Goal: Transaction & Acquisition: Purchase product/service

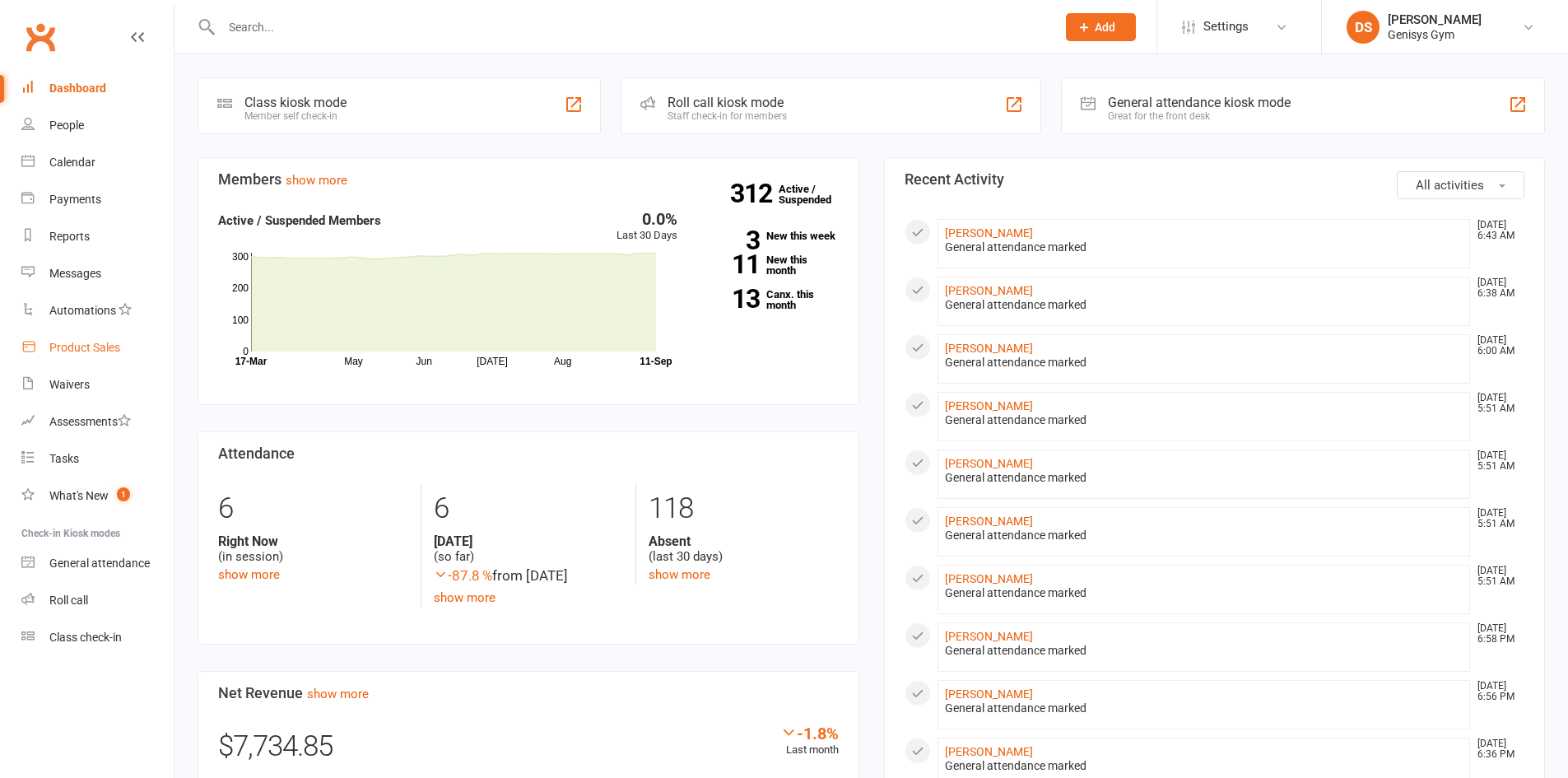
click at [79, 343] on div "Product Sales" at bounding box center [84, 347] width 71 height 13
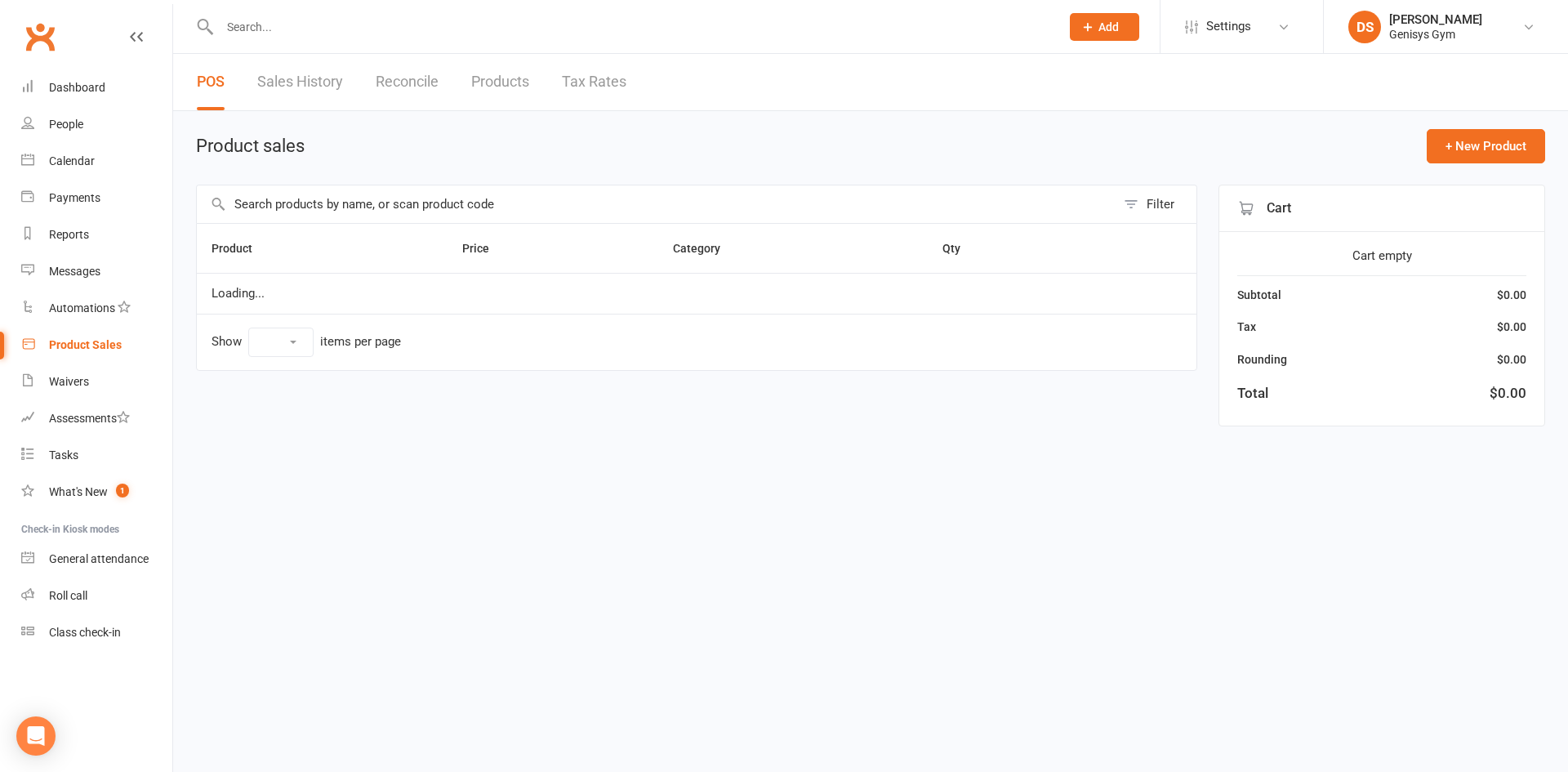
select select "10"
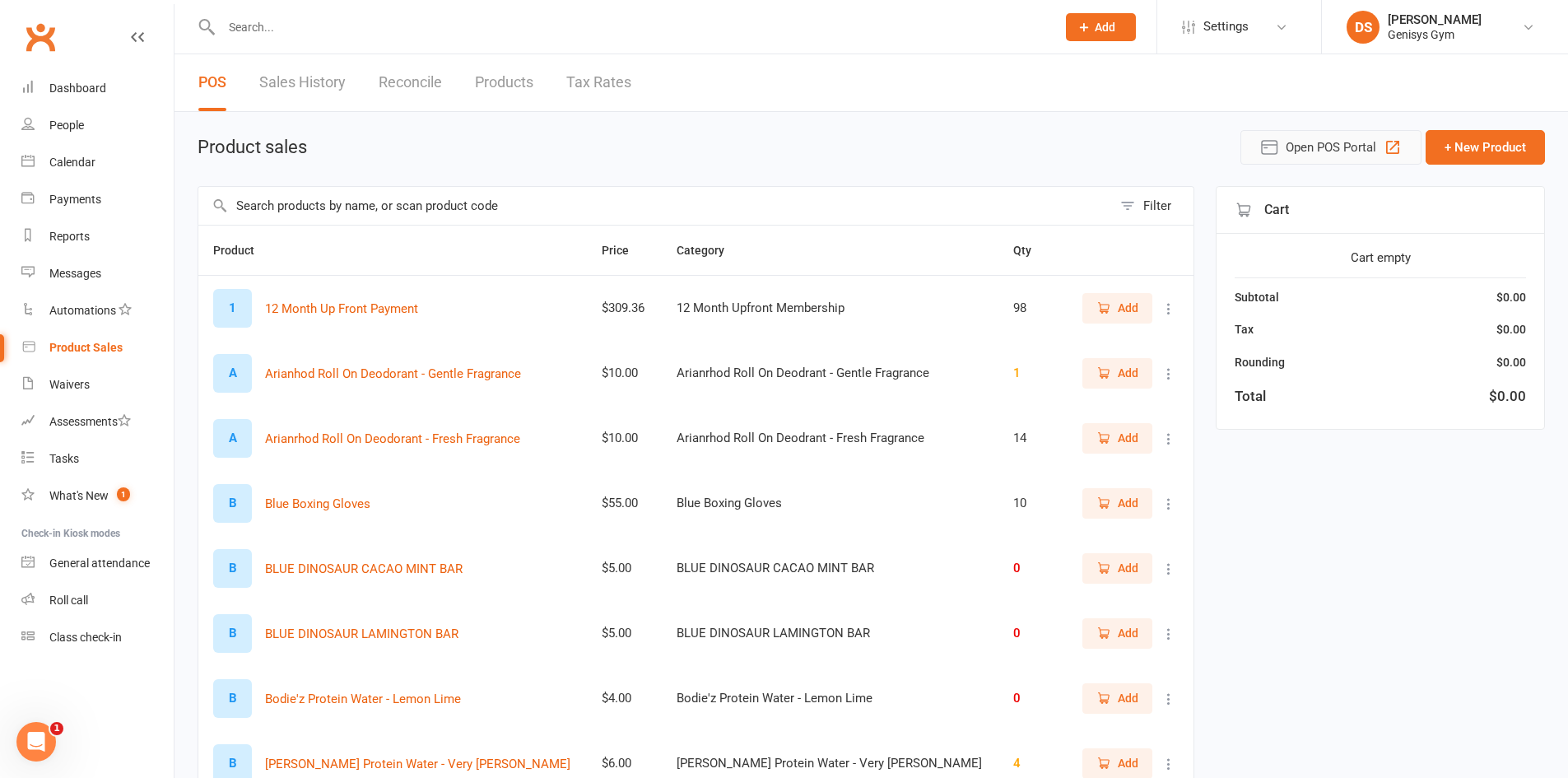
click at [1256, 157] on button "Open POS Portal" at bounding box center [1331, 148] width 181 height 35
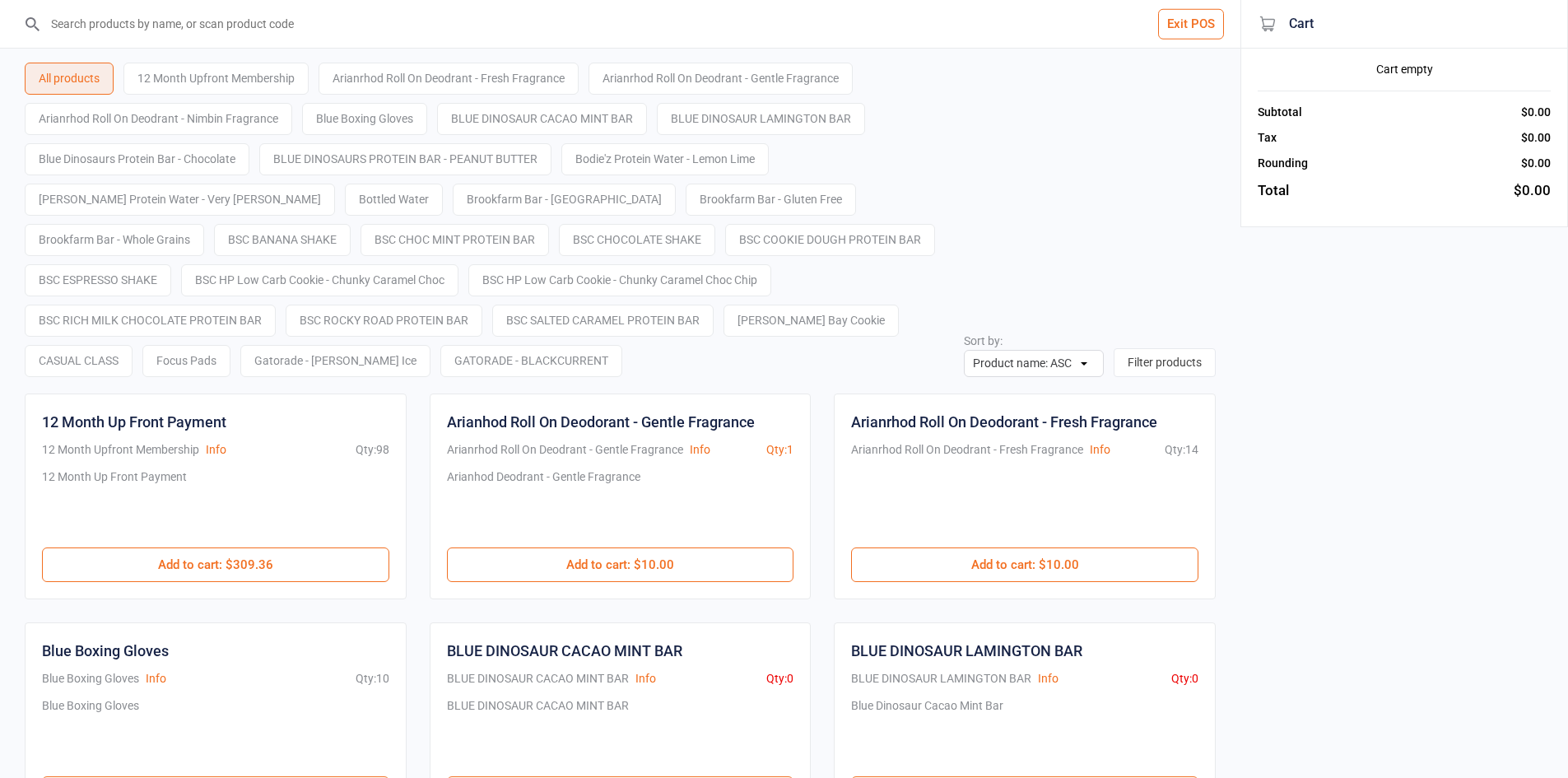
click at [253, 32] on input "search" at bounding box center [631, 23] width 1175 height 47
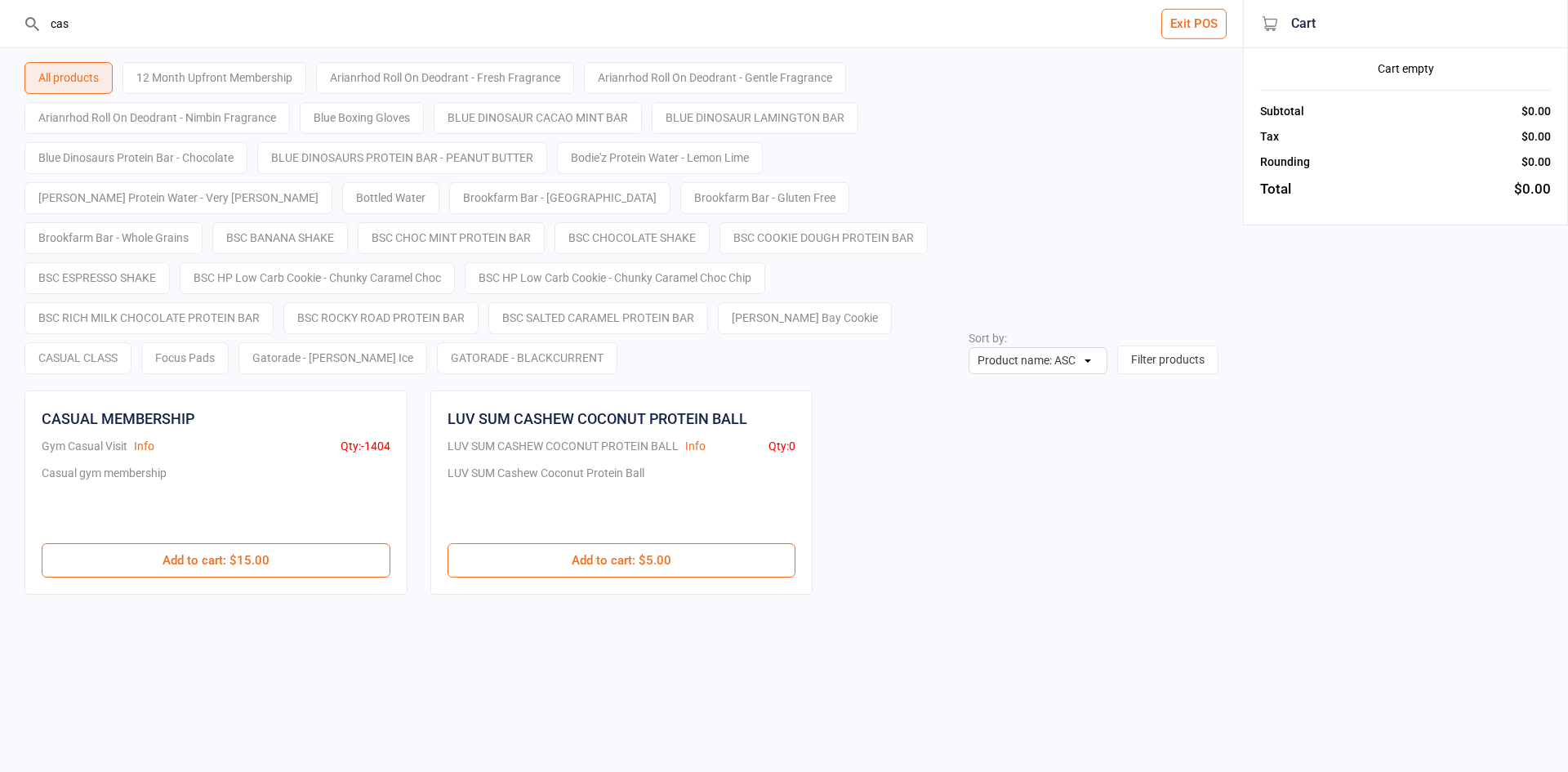
type input "cas"
click at [246, 537] on div "Casual gym membership" at bounding box center [216, 504] width 349 height 78
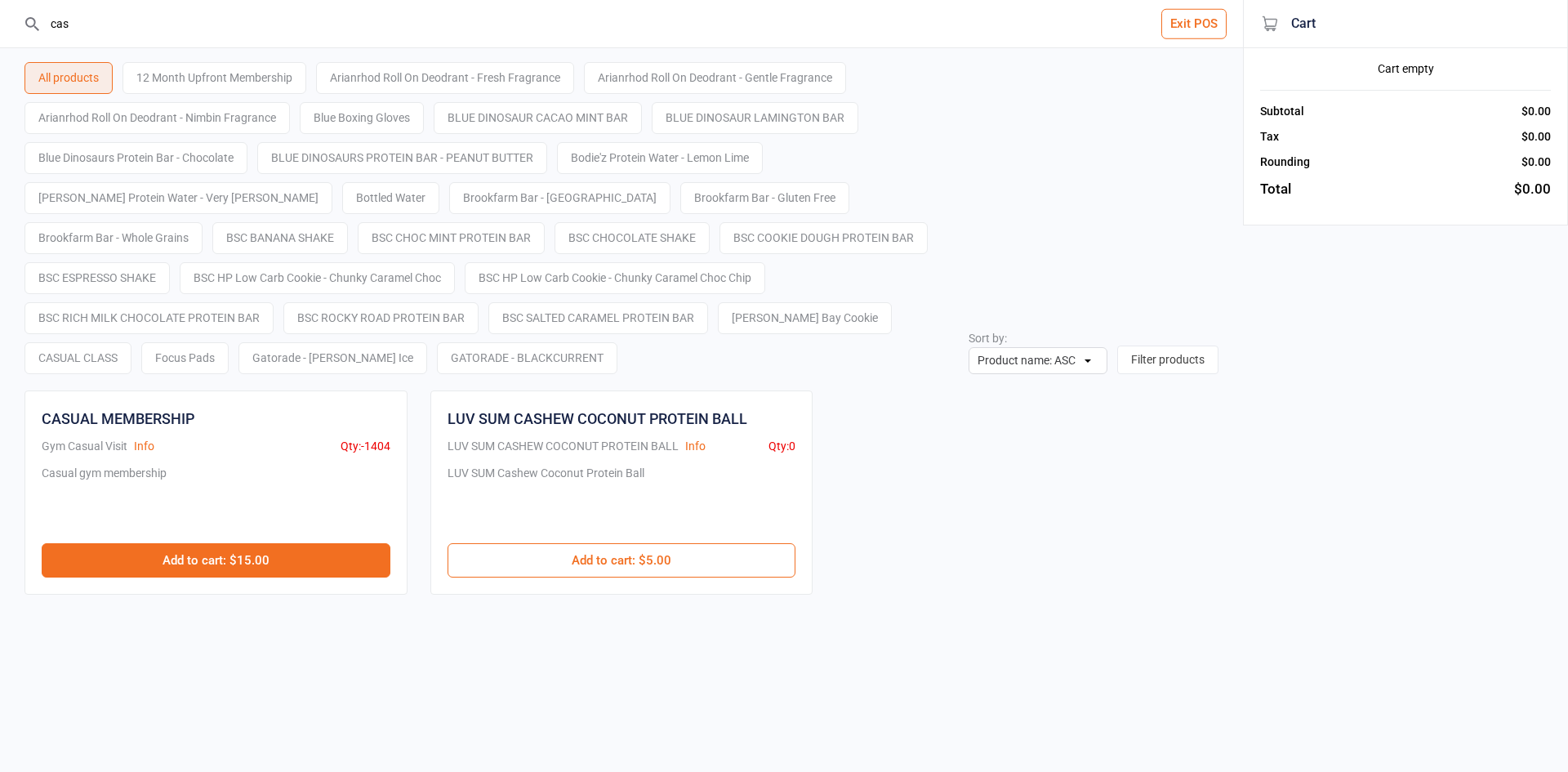
click at [263, 547] on button "Add to cart : $15.00" at bounding box center [216, 561] width 349 height 35
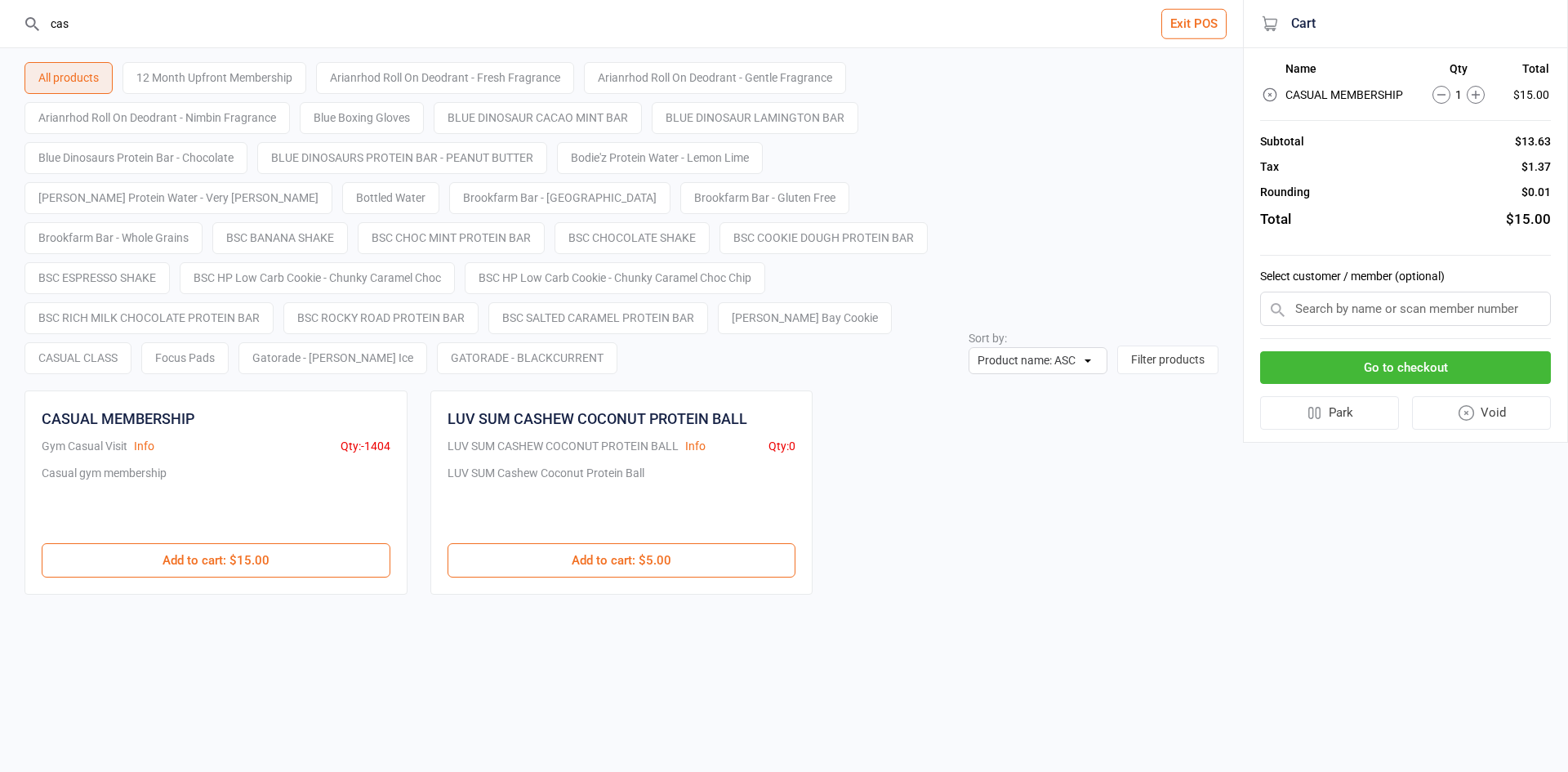
click at [1336, 353] on button "Go to checkout" at bounding box center [1406, 368] width 291 height 34
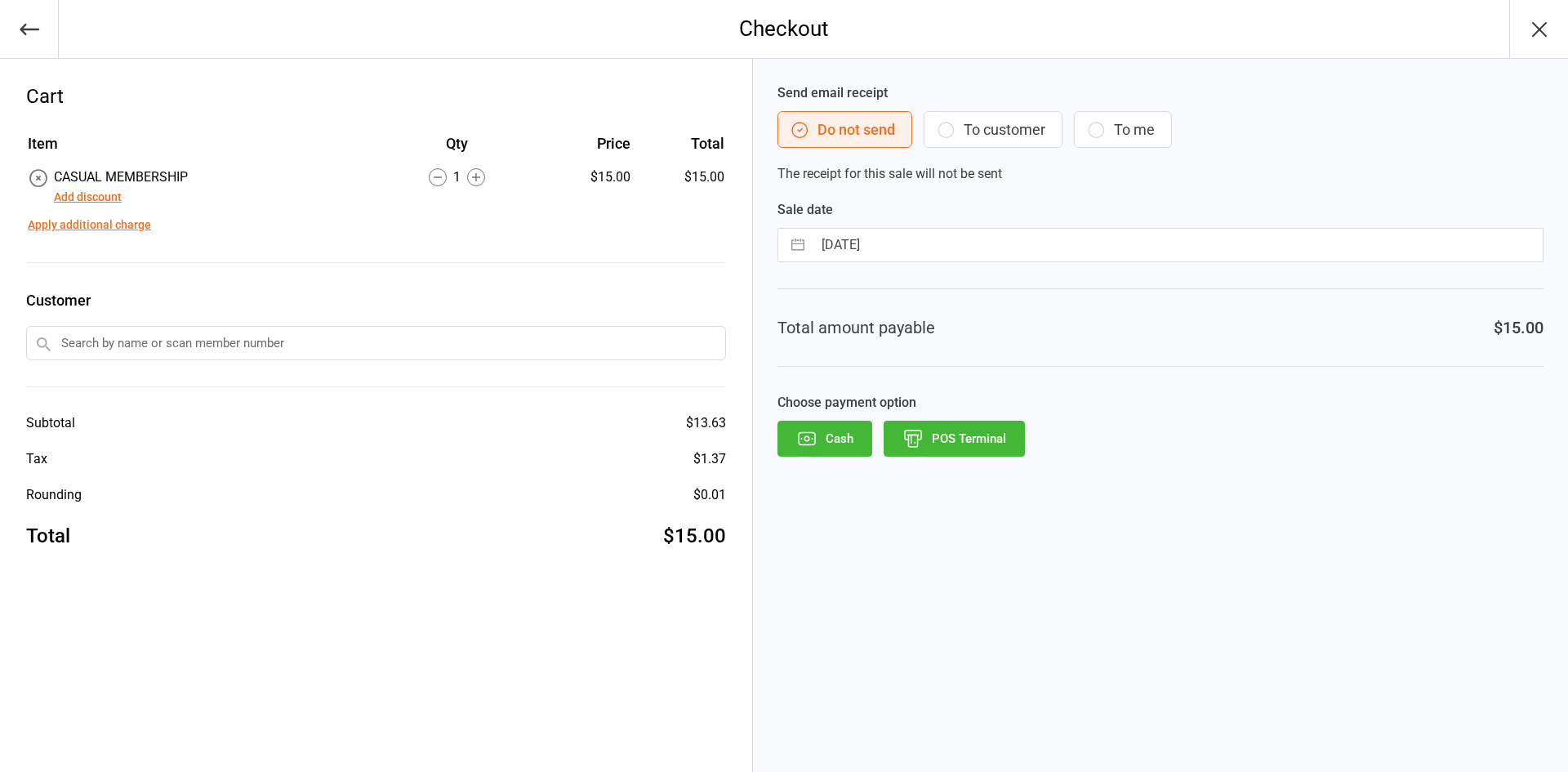
click at [104, 209] on td "Apply additional charge" at bounding box center [376, 222] width 697 height 26
click at [104, 199] on button "Add discount" at bounding box center [87, 197] width 68 height 17
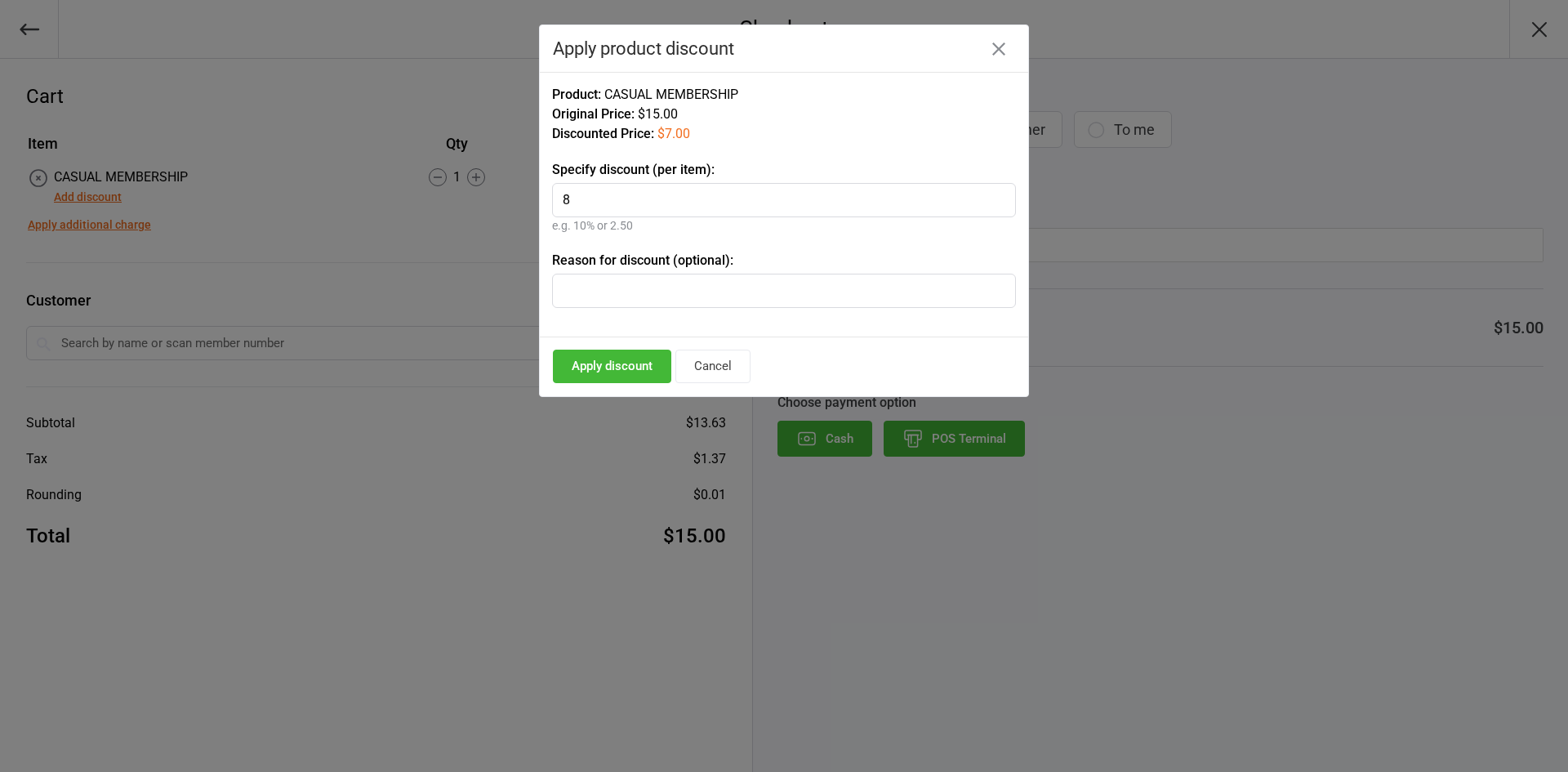
type input "8"
type input "Jock Athletic"
click at [654, 368] on button "Apply discount" at bounding box center [613, 366] width 119 height 34
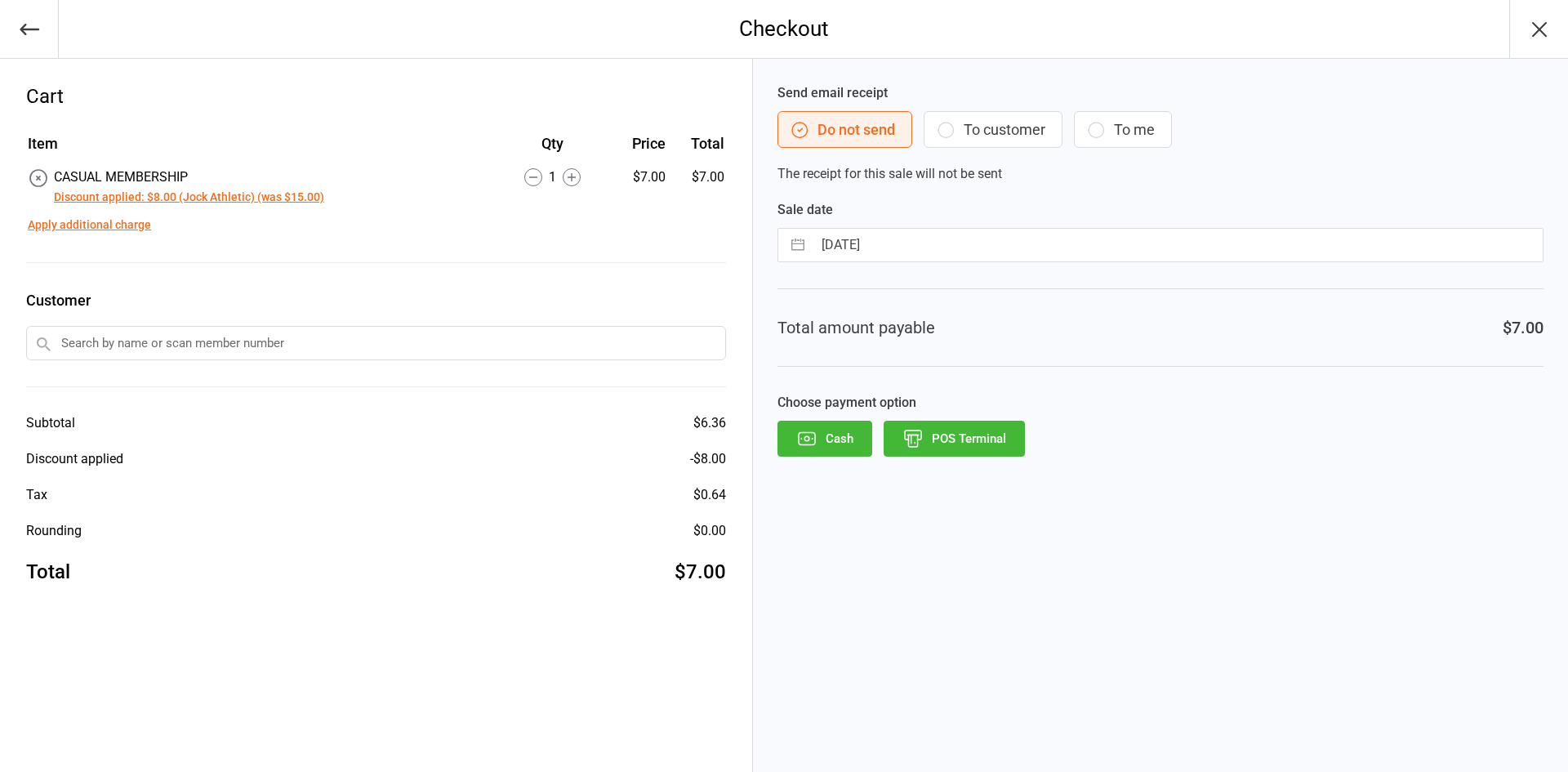
click at [975, 438] on button "POS Terminal" at bounding box center [954, 439] width 141 height 36
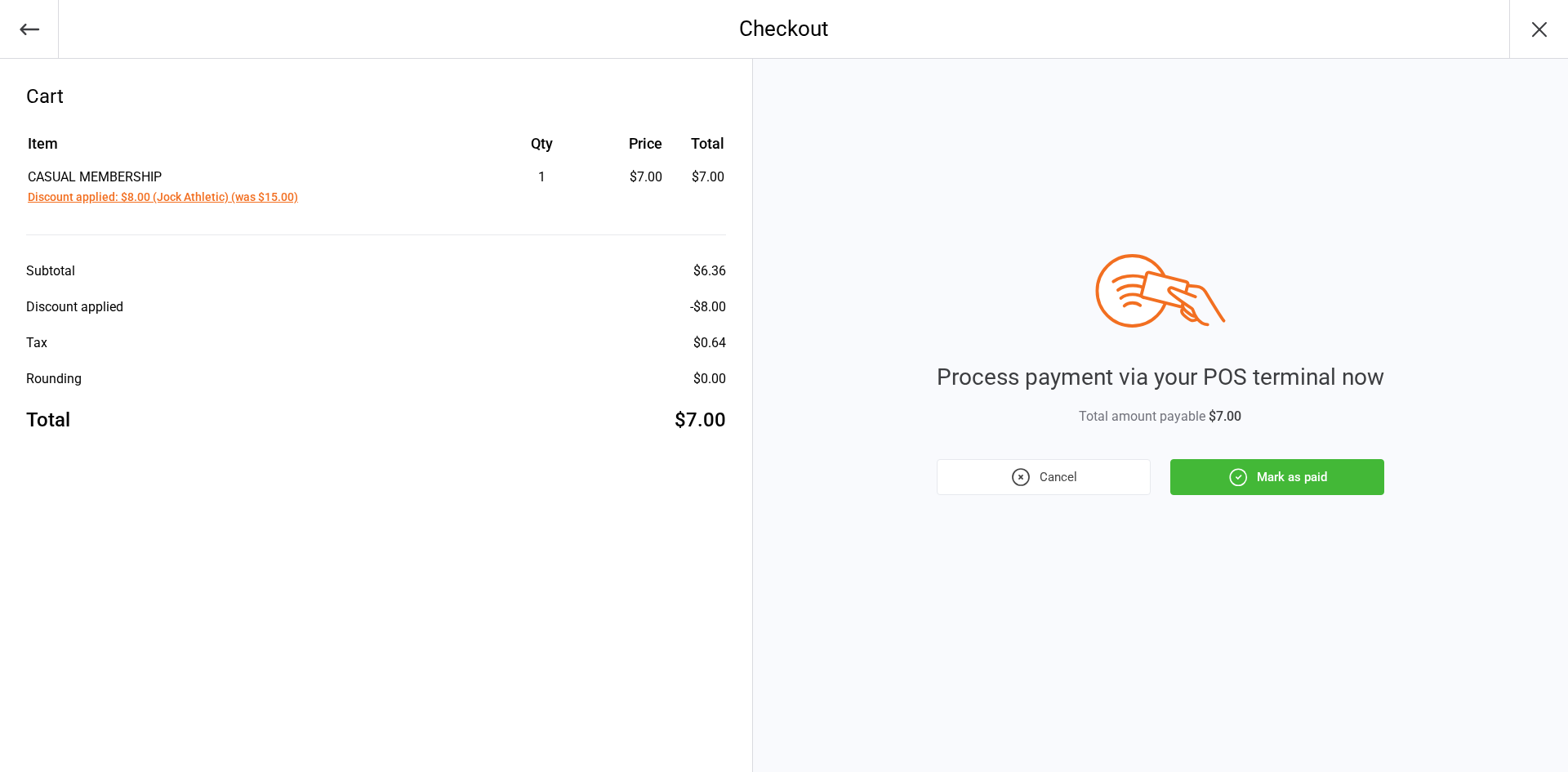
click at [1283, 481] on button "Mark as paid" at bounding box center [1278, 478] width 214 height 36
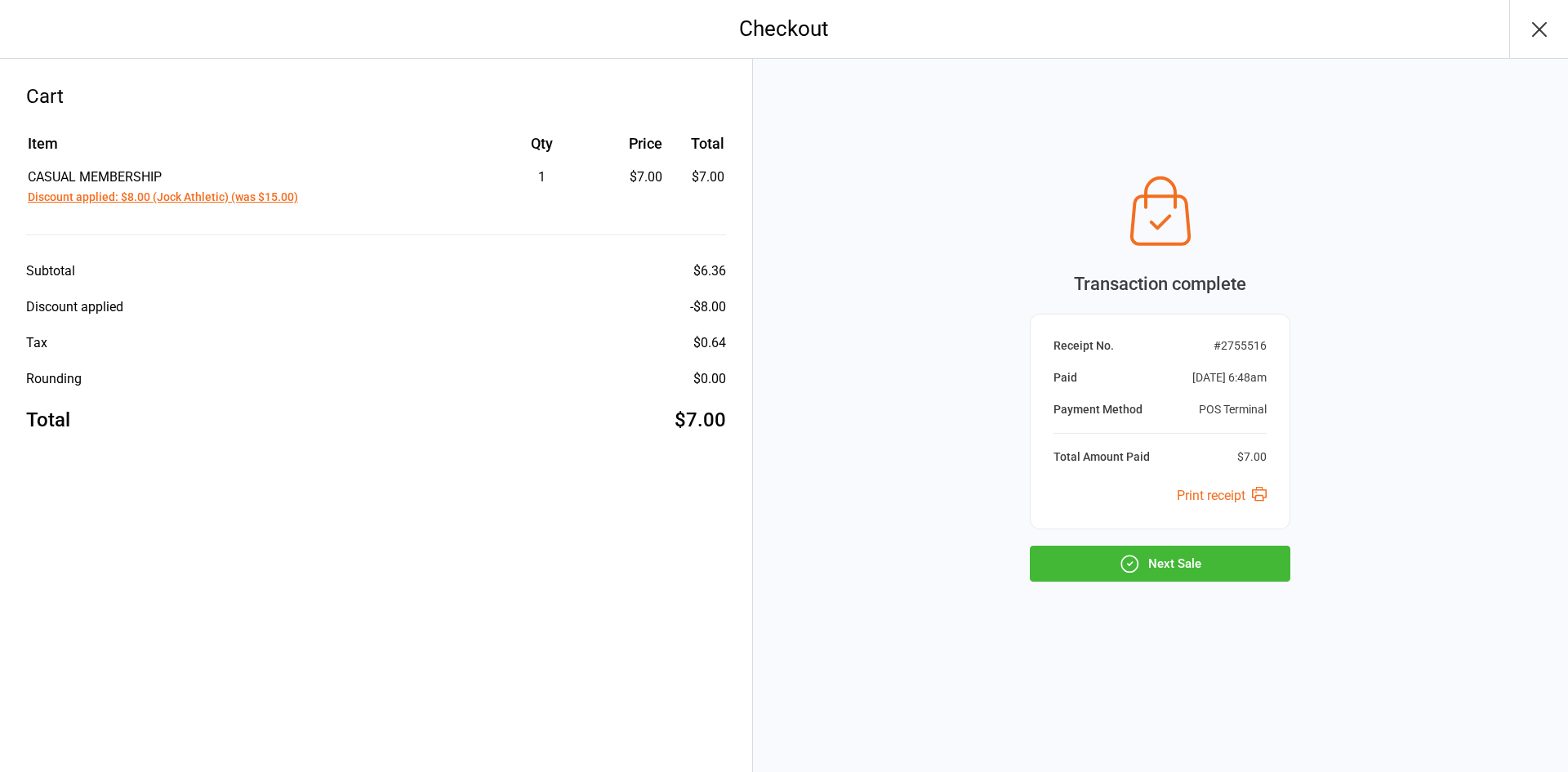
click at [1221, 547] on button "Next Sale" at bounding box center [1160, 564] width 261 height 36
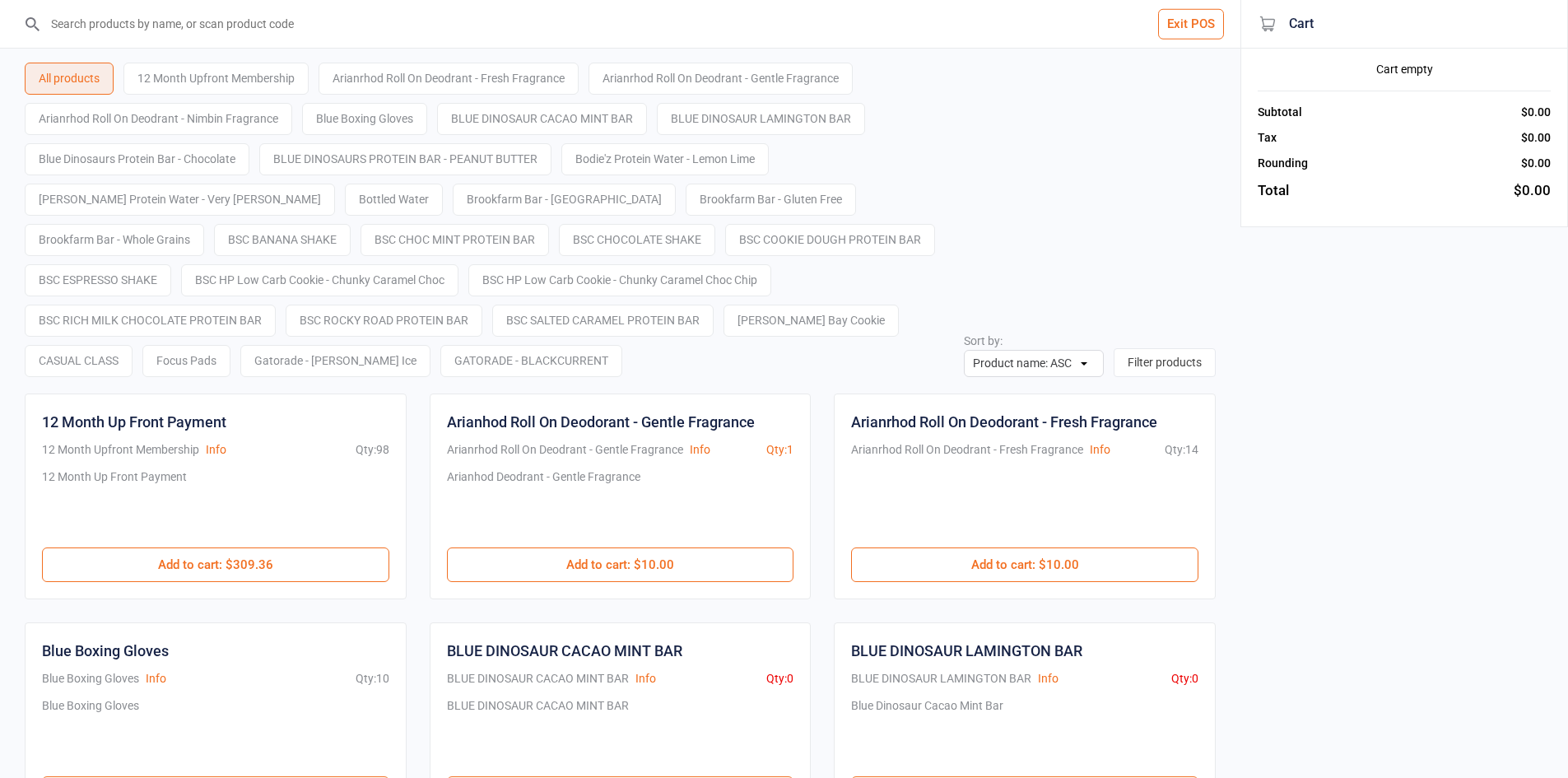
click at [1196, 32] on button "Exit POS" at bounding box center [1191, 24] width 66 height 31
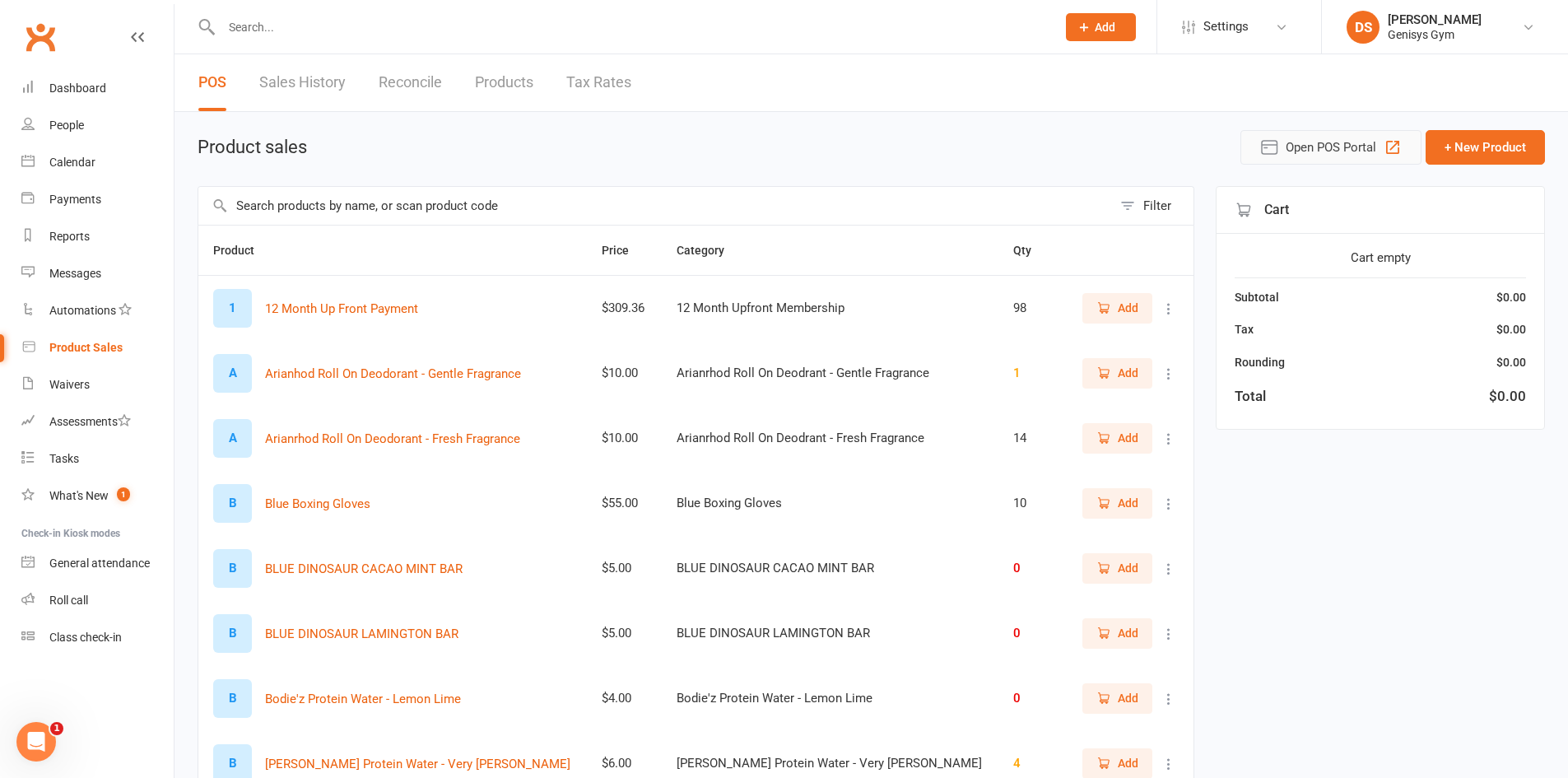
click at [1326, 131] on button "Open POS Portal" at bounding box center [1331, 148] width 181 height 35
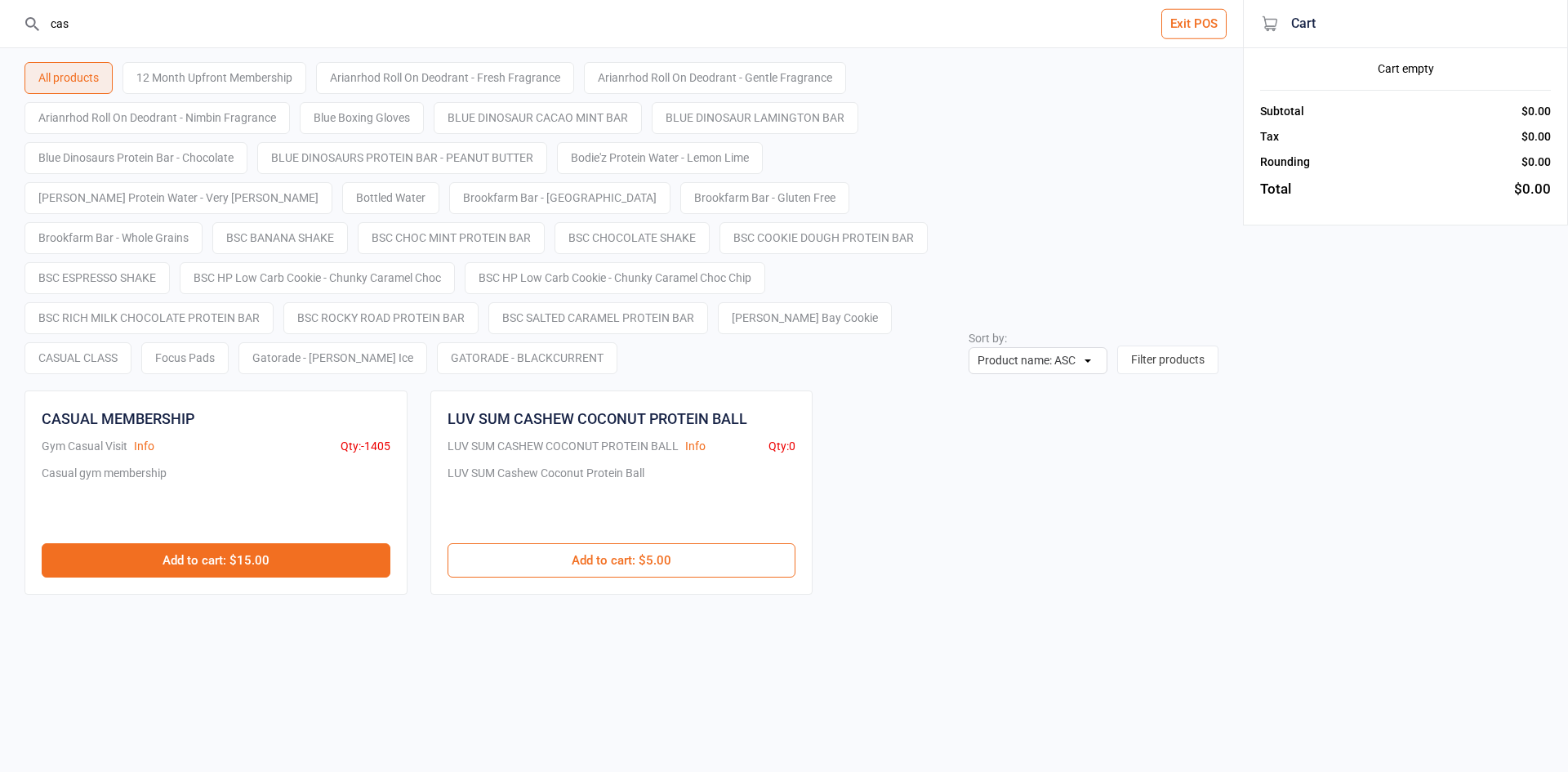
type input "cas"
click at [295, 548] on button "Add to cart : $15.00" at bounding box center [216, 561] width 349 height 35
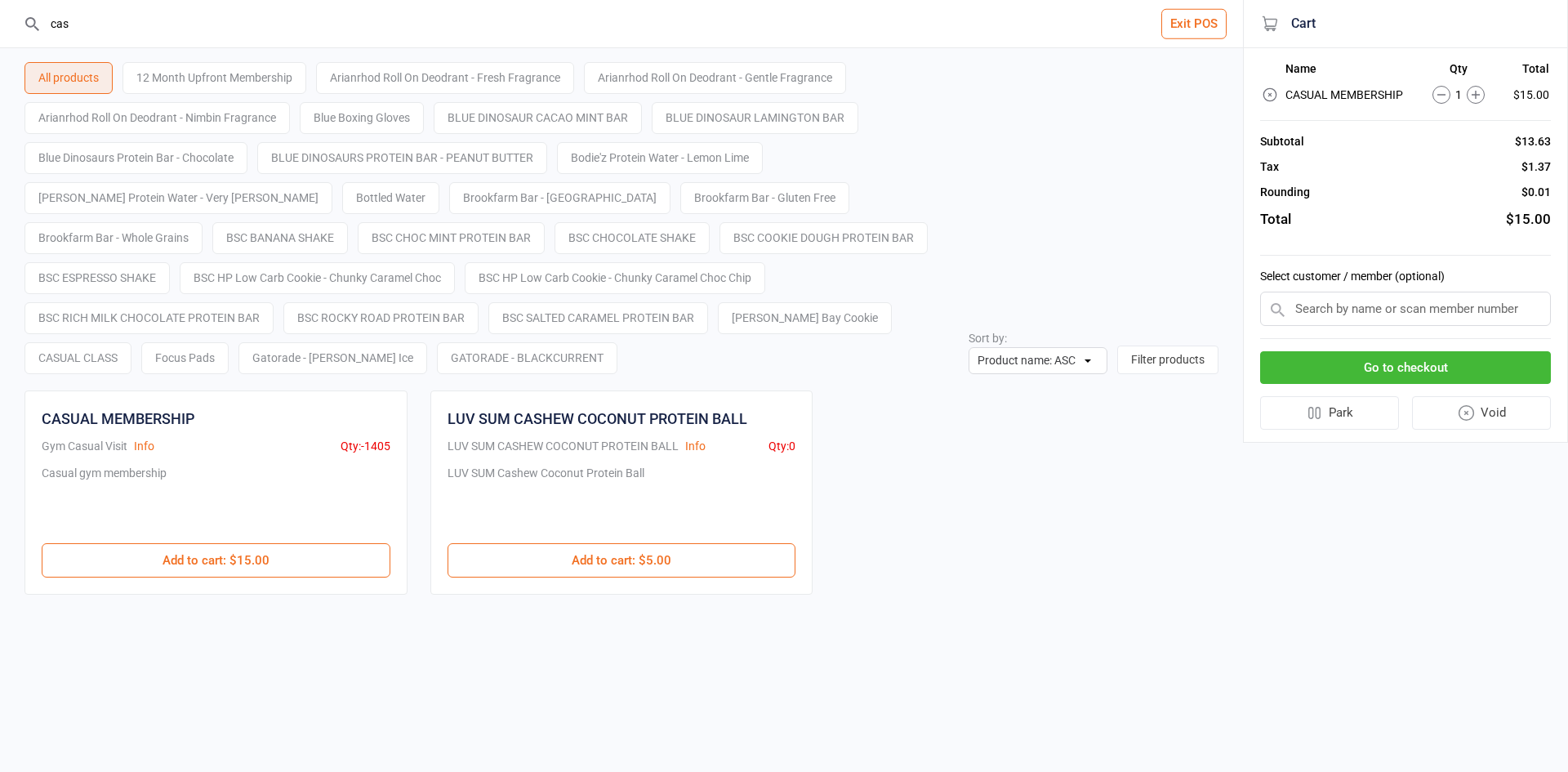
click at [1369, 371] on button "Go to checkout" at bounding box center [1406, 368] width 291 height 34
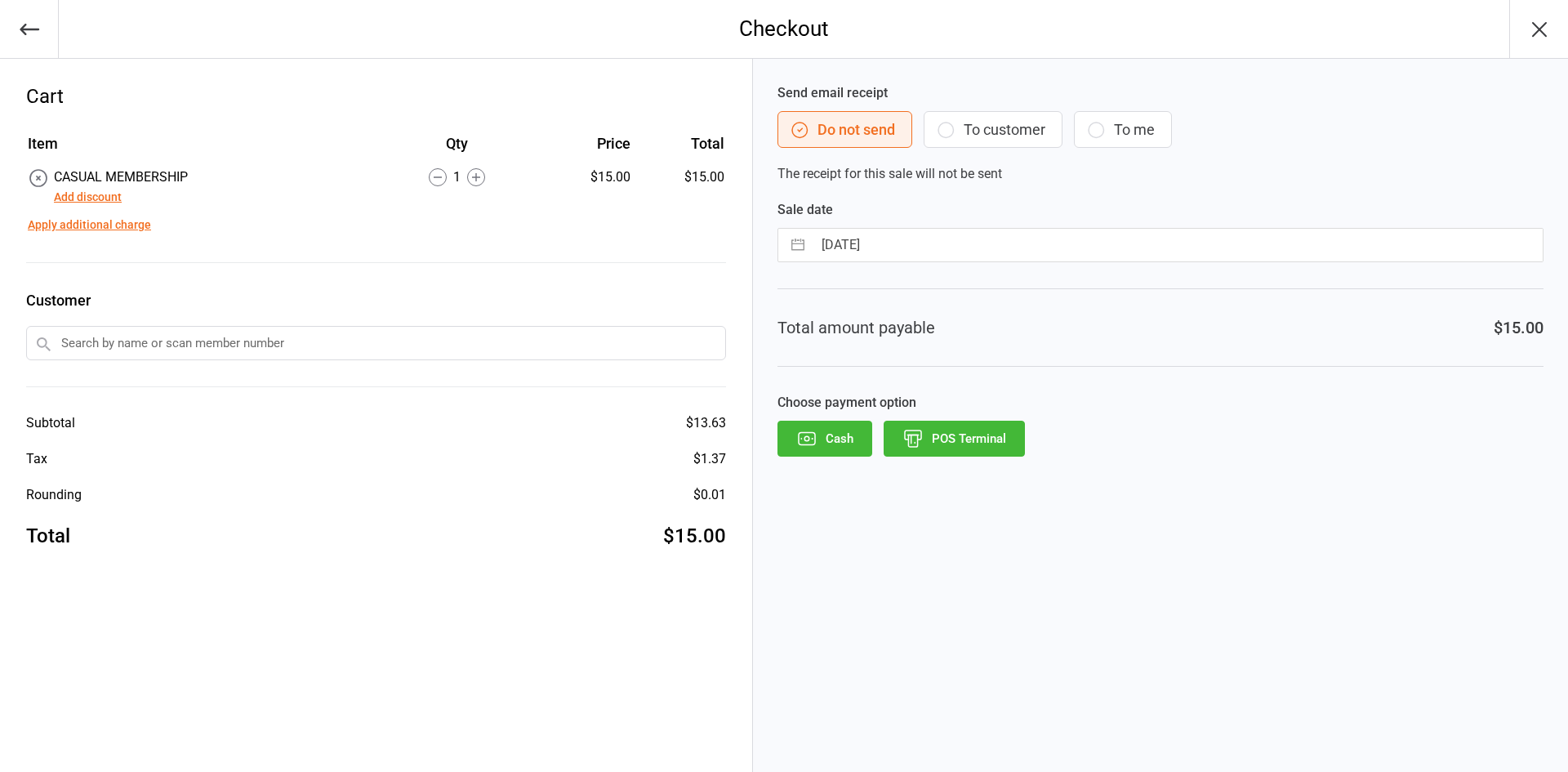
drag, startPoint x: 79, startPoint y: 202, endPoint x: 107, endPoint y: 200, distance: 28.1
click at [80, 201] on button "Add discount" at bounding box center [87, 197] width 68 height 17
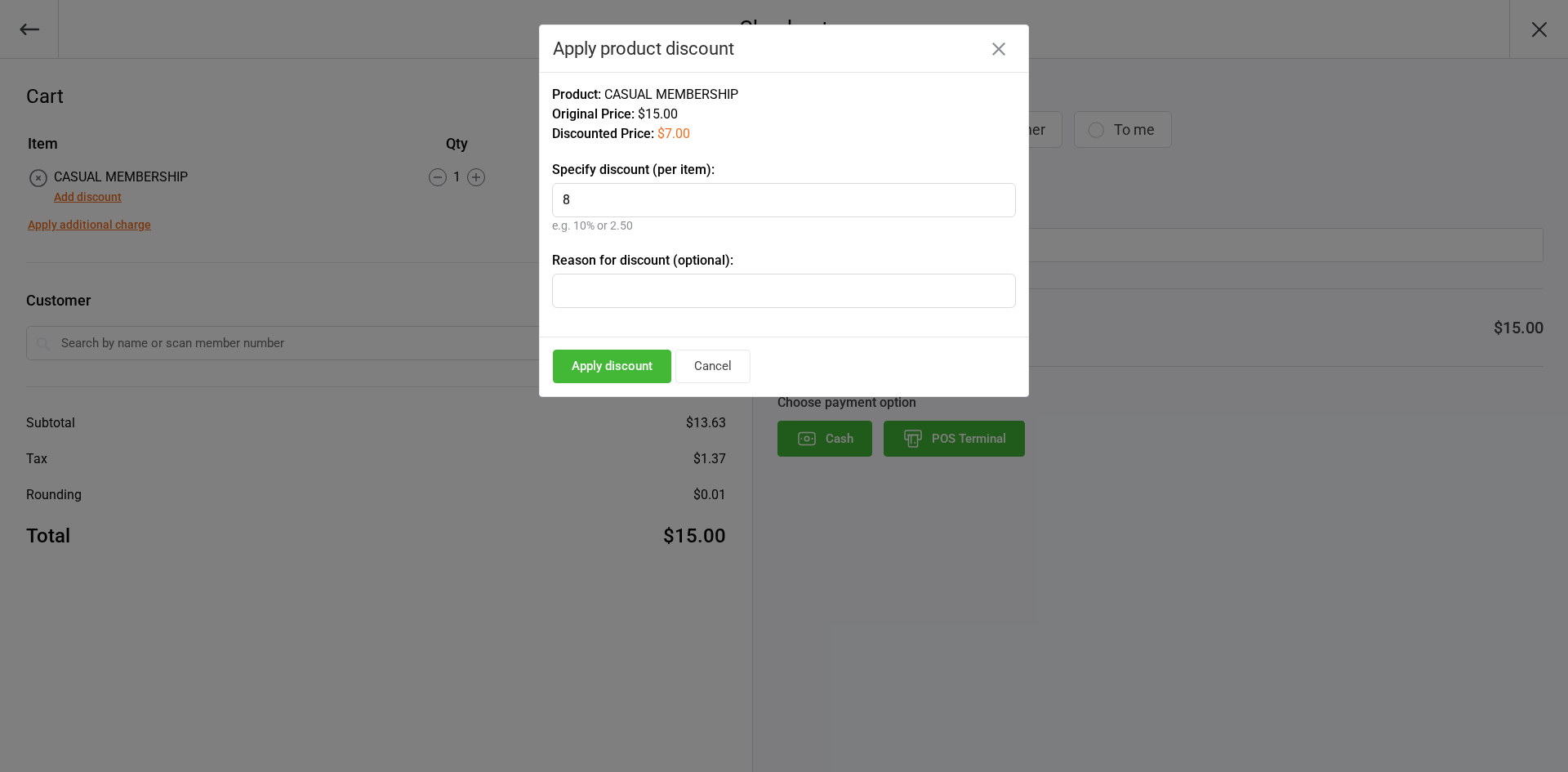
type input "8"
type input "Jock Athletic"
click at [605, 363] on button "Apply discount" at bounding box center [613, 366] width 119 height 34
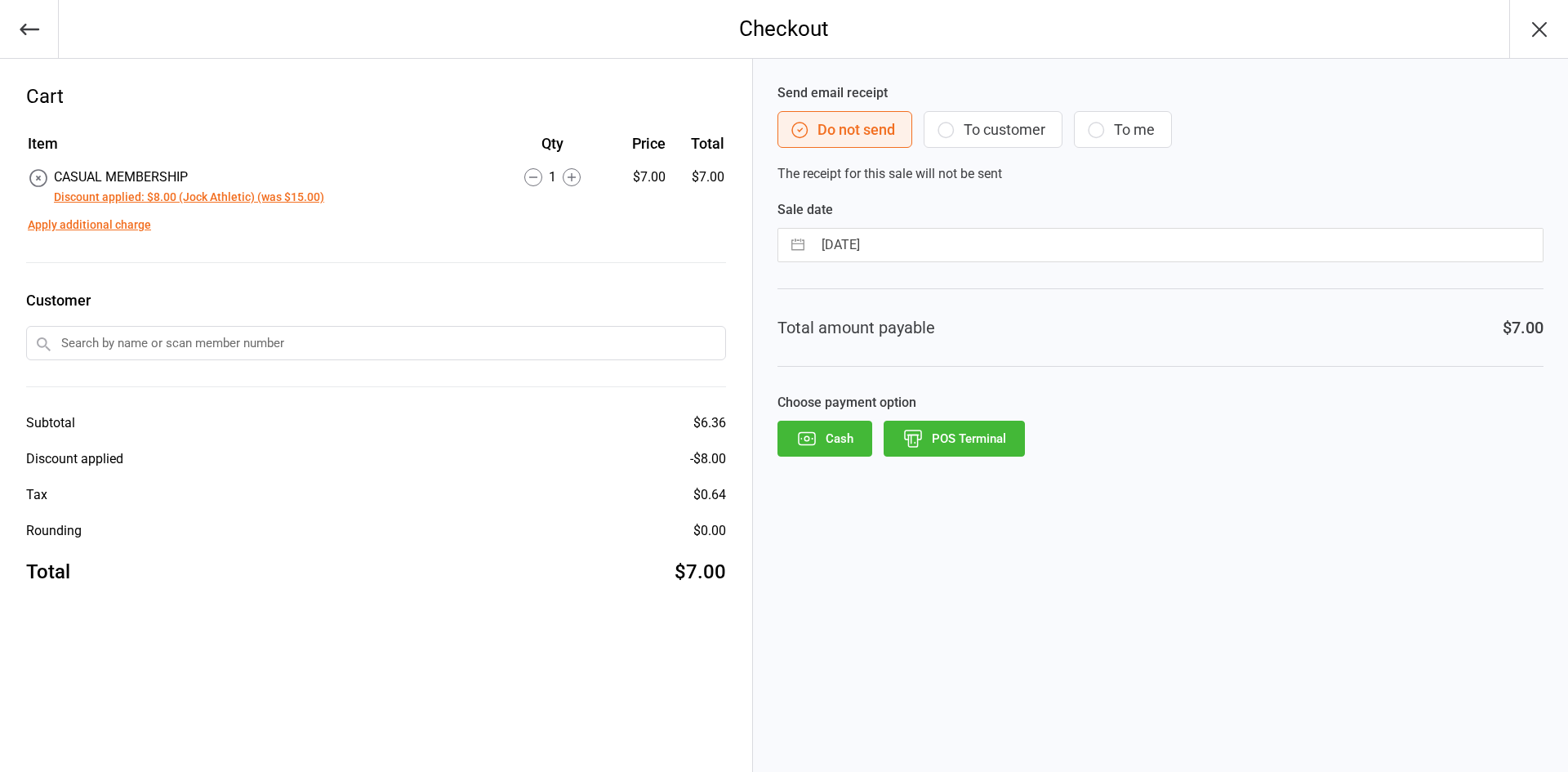
click at [984, 440] on button "POS Terminal" at bounding box center [954, 439] width 141 height 36
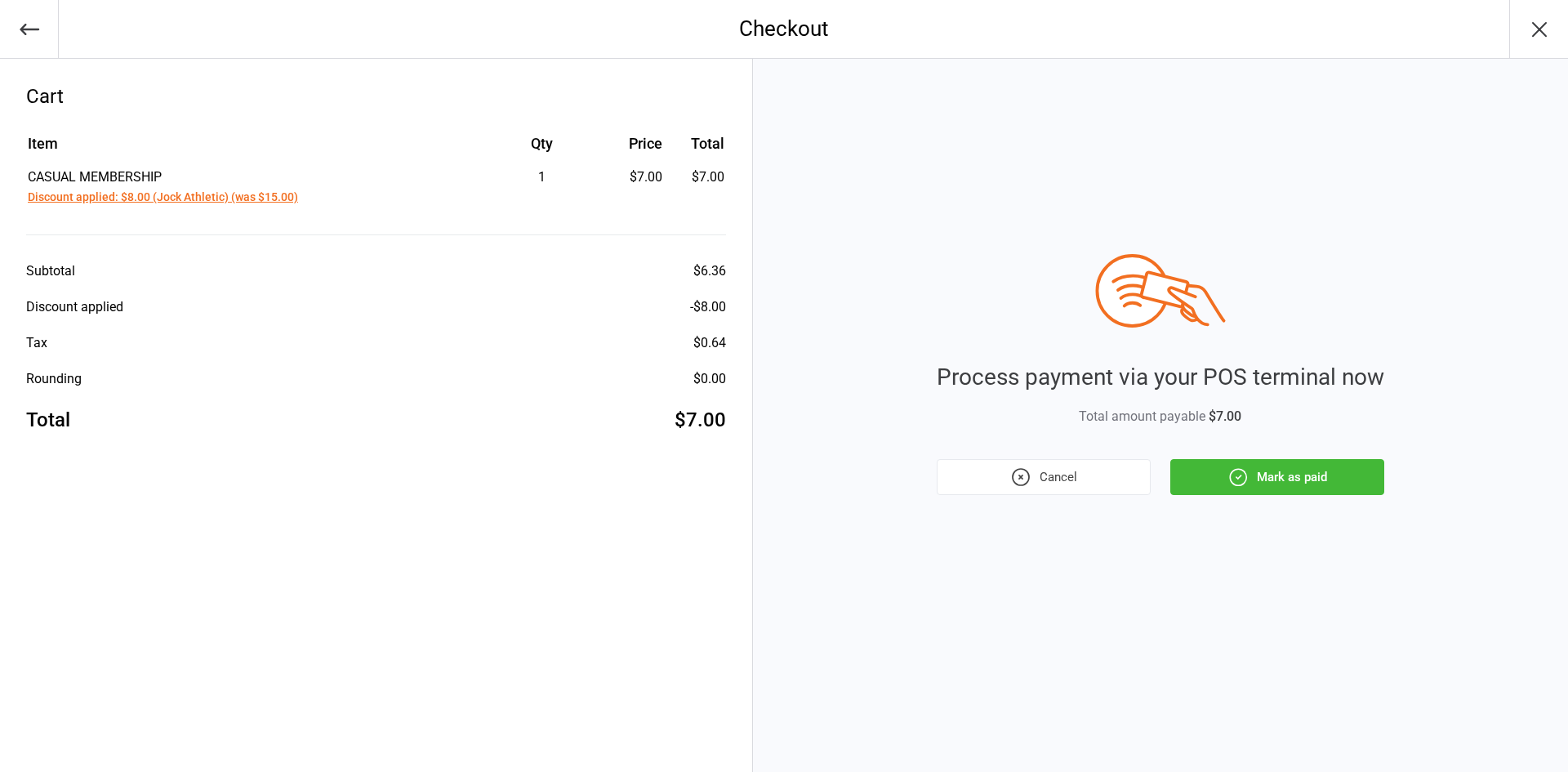
click at [1232, 487] on icon "button" at bounding box center [1238, 478] width 21 height 21
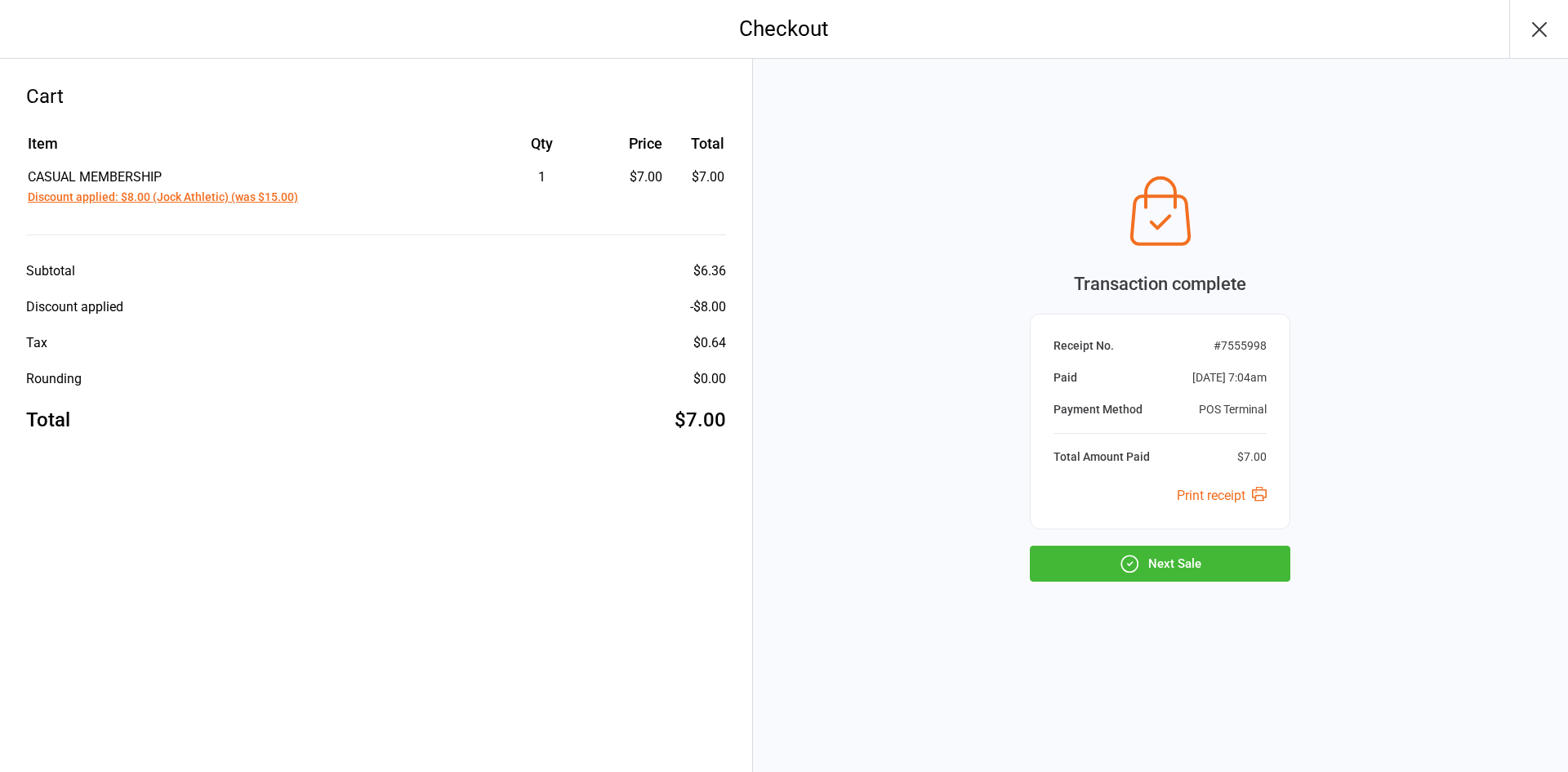
drag, startPoint x: 1190, startPoint y: 558, endPoint x: 1210, endPoint y: 520, distance: 42.9
click at [1190, 558] on button "Next Sale" at bounding box center [1160, 564] width 261 height 36
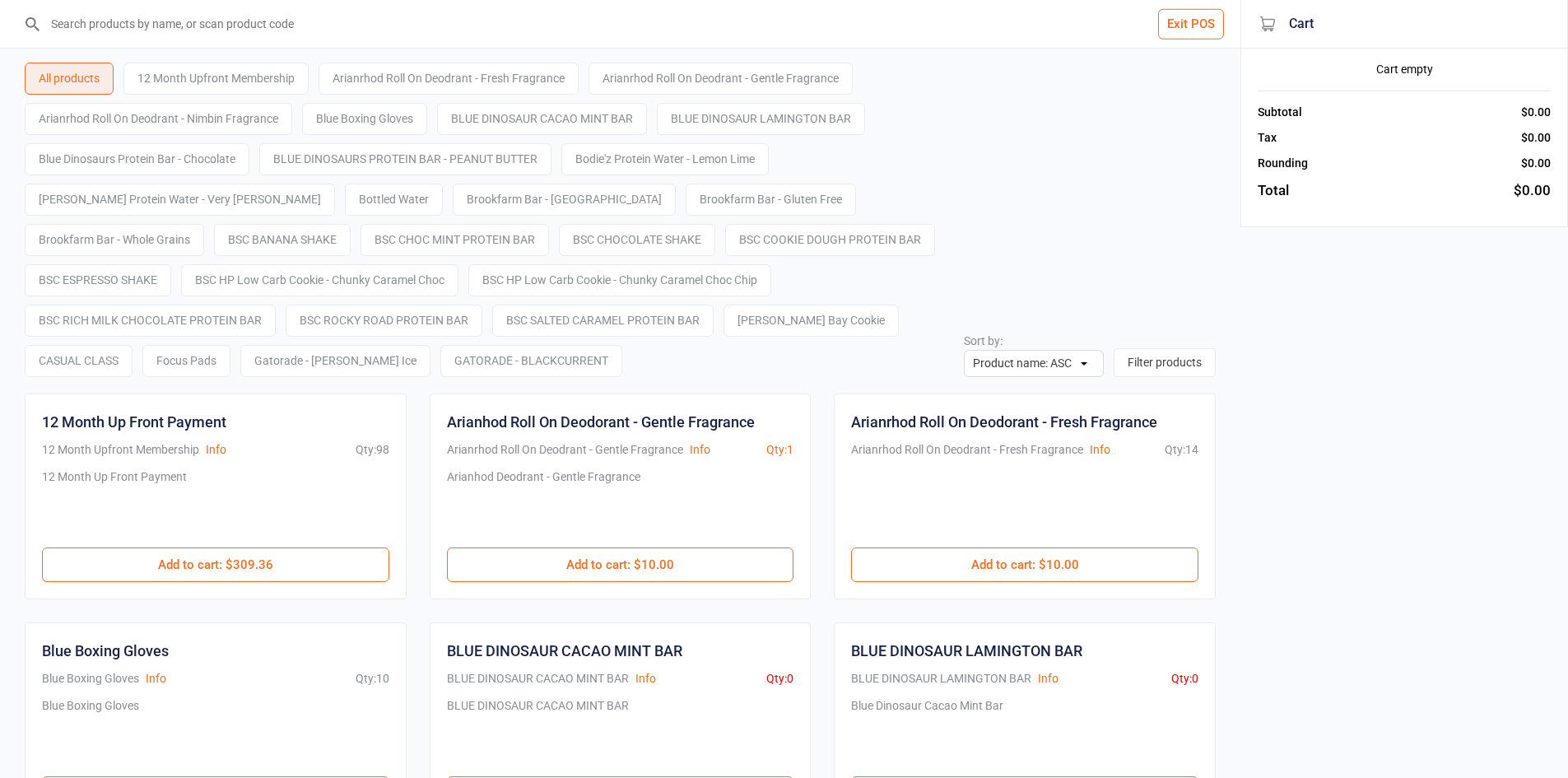
click at [1202, 36] on button "Exit POS" at bounding box center [1191, 24] width 66 height 31
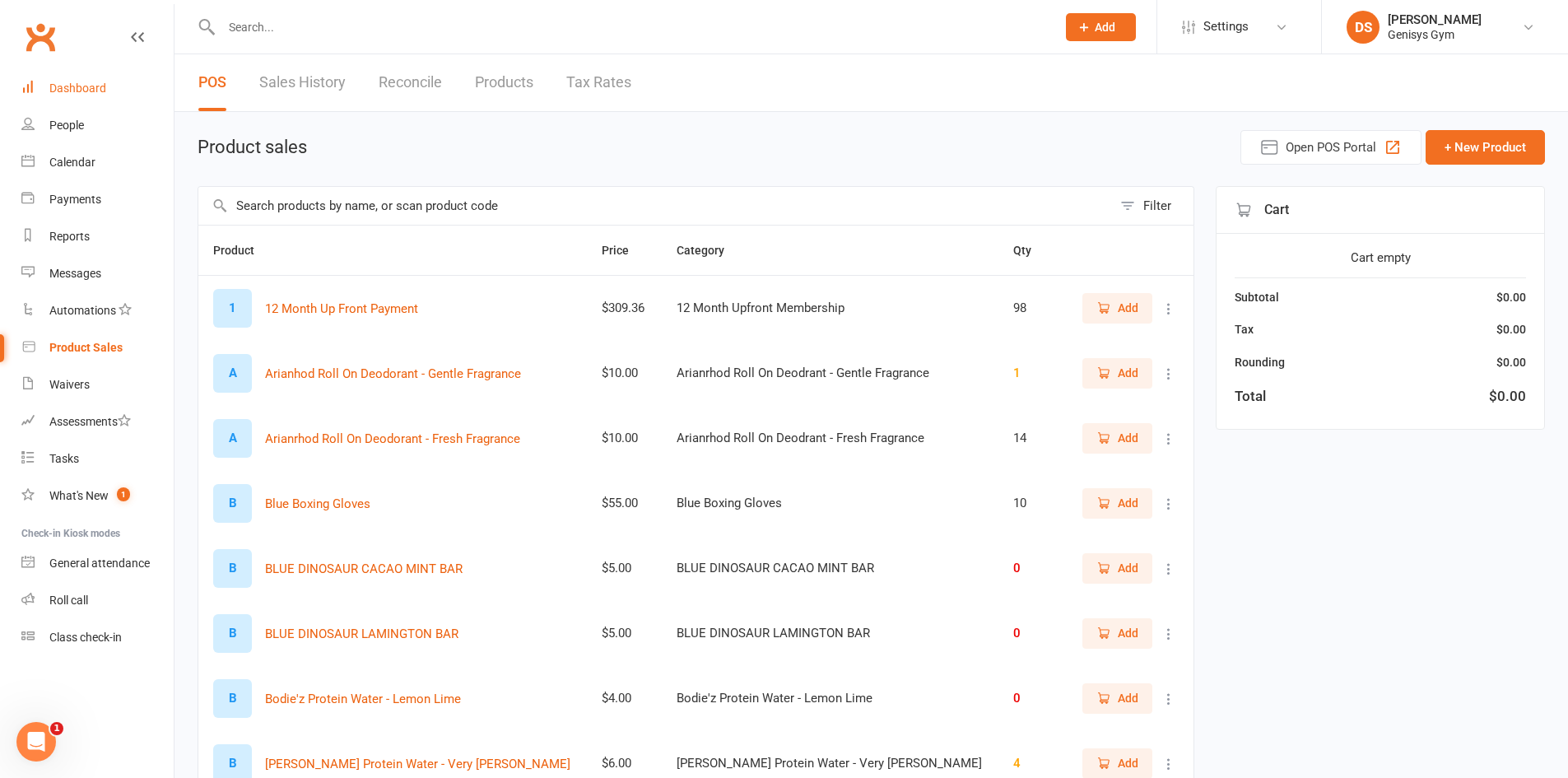
click at [116, 86] on link "Dashboard" at bounding box center [97, 88] width 152 height 37
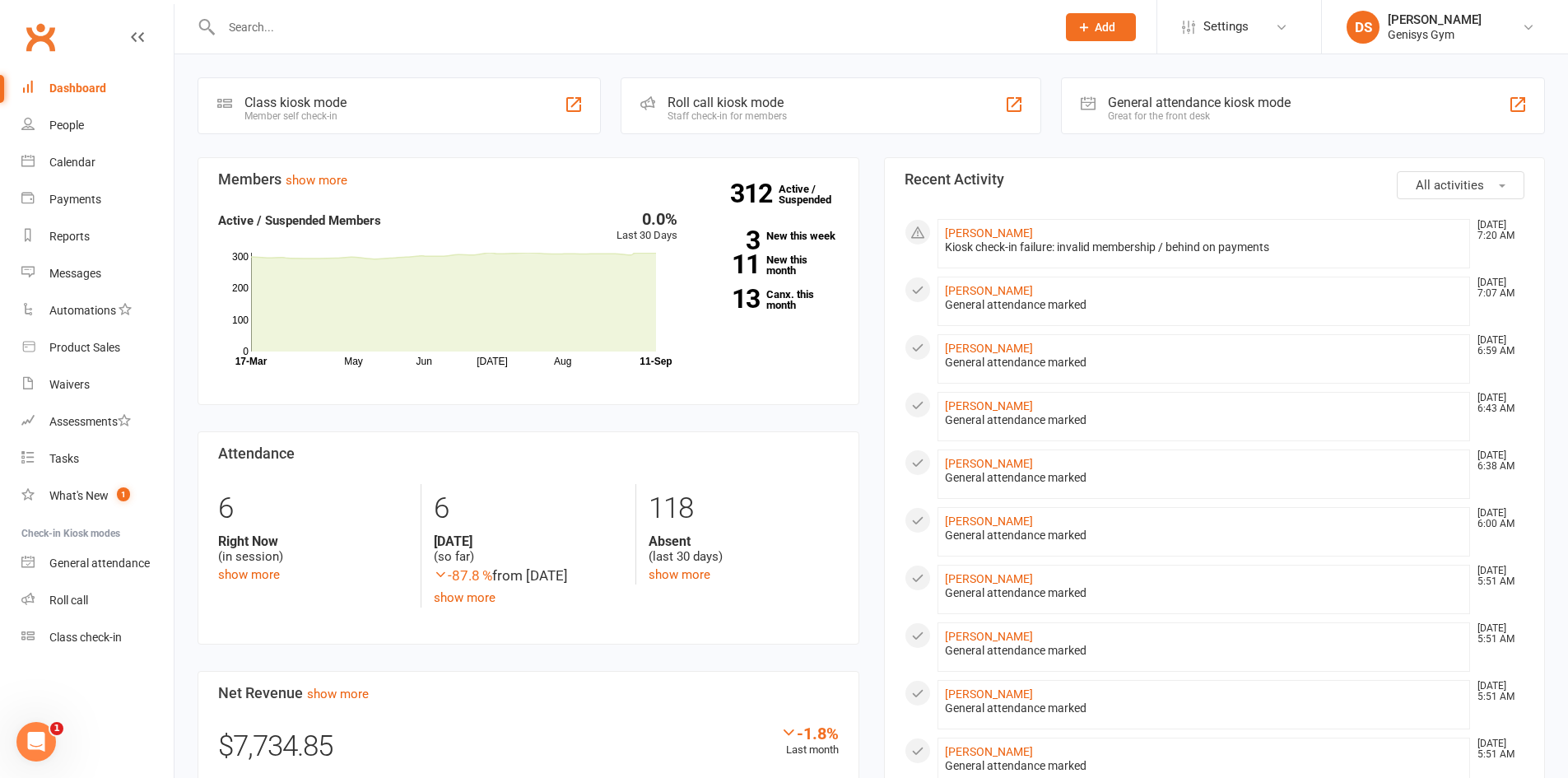
drag, startPoint x: 981, startPoint y: 248, endPoint x: 975, endPoint y: 222, distance: 26.7
click at [980, 248] on div "Kiosk check-in failure: invalid membership / behind on payments" at bounding box center [1204, 247] width 519 height 14
click at [975, 222] on li "[PERSON_NAME] [DATE] 7:20 AM Kiosk check-in failure: invalid membership / behin…" at bounding box center [1204, 244] width 533 height 49
click at [976, 229] on link "[PERSON_NAME]" at bounding box center [989, 233] width 88 height 13
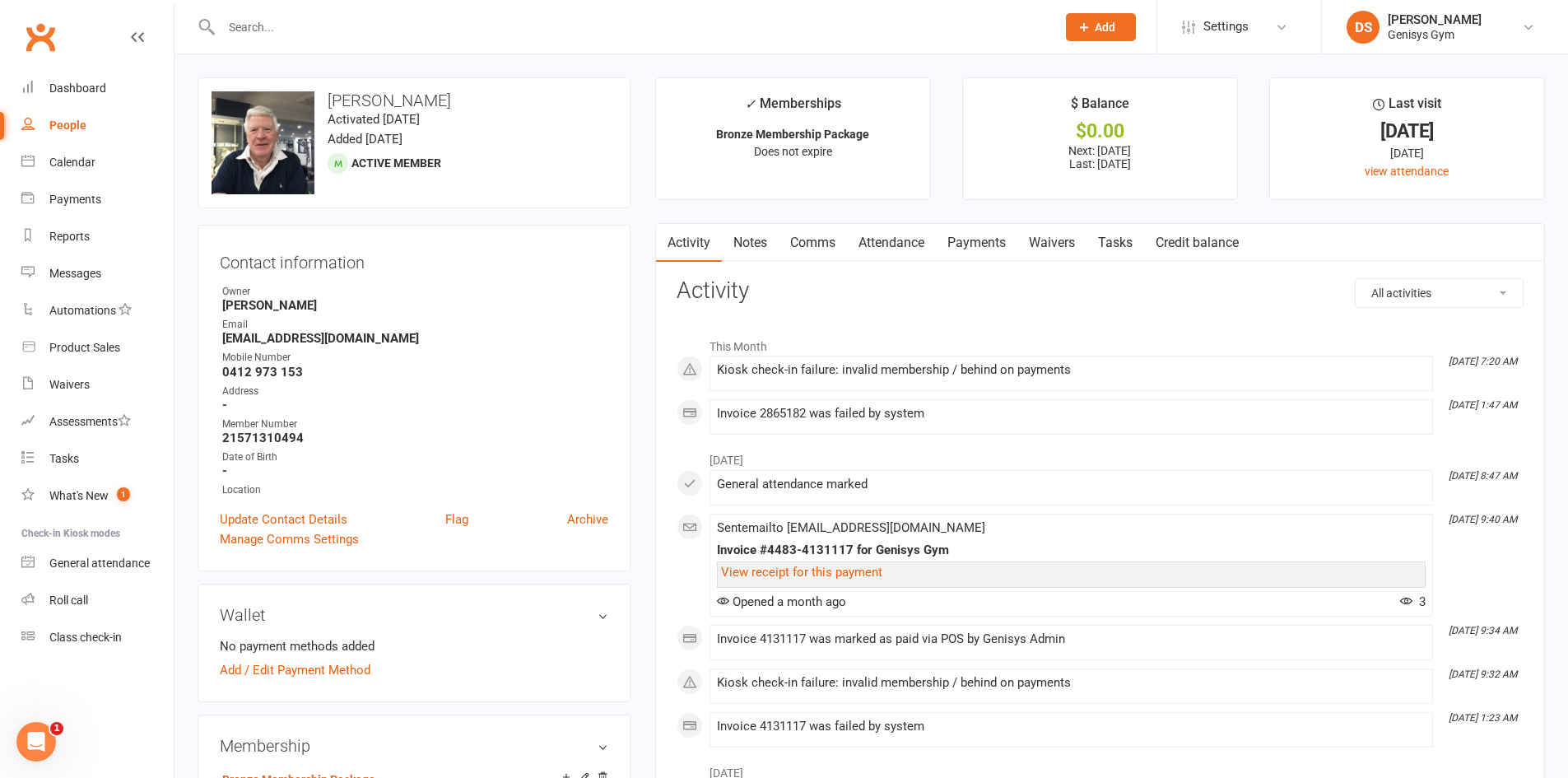
click at [990, 226] on link "Payments" at bounding box center [976, 243] width 81 height 38
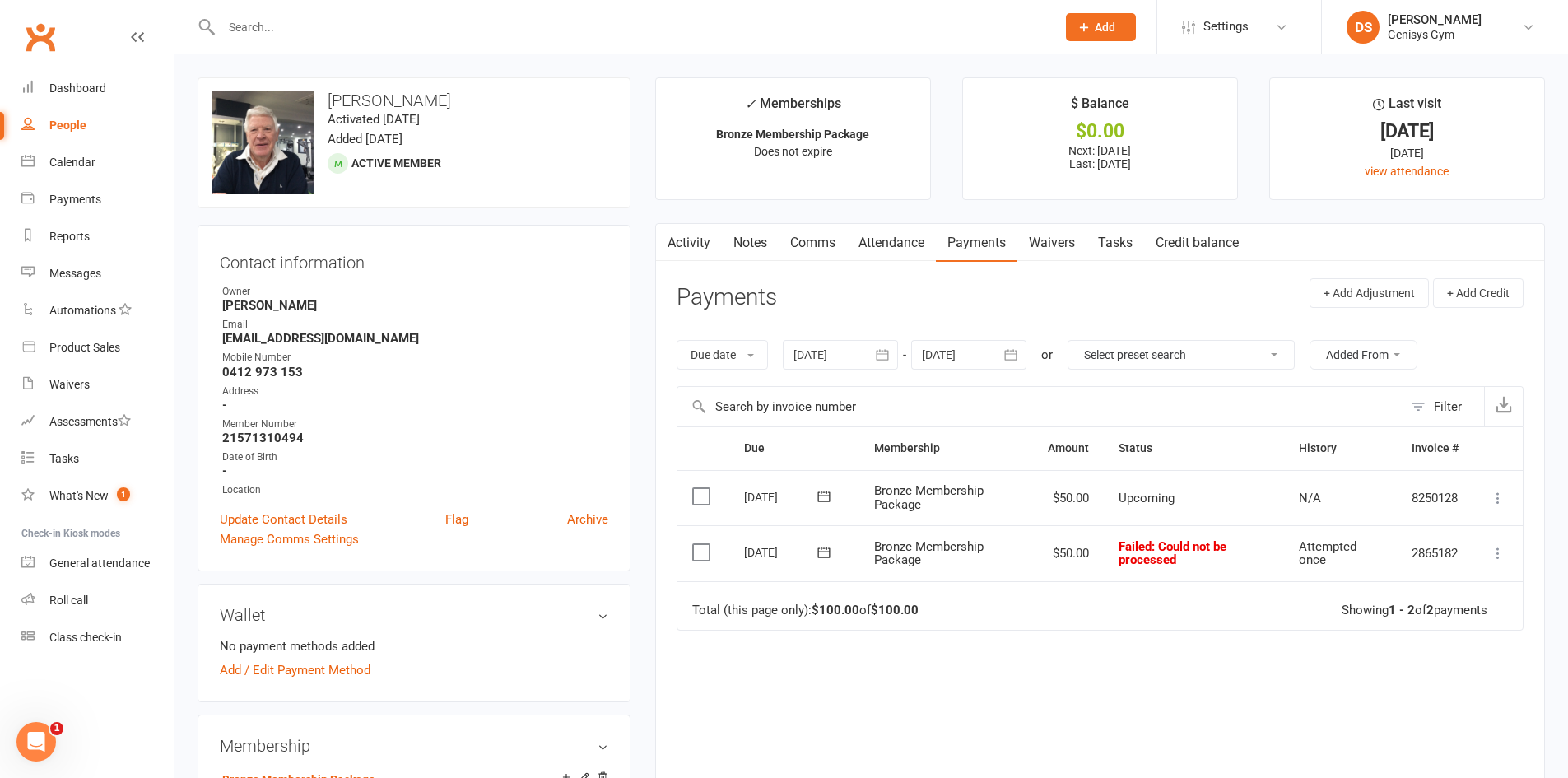
click at [1502, 555] on icon at bounding box center [1498, 554] width 17 height 17
click at [1455, 617] on link "Mark as Paid (POS)" at bounding box center [1426, 618] width 163 height 33
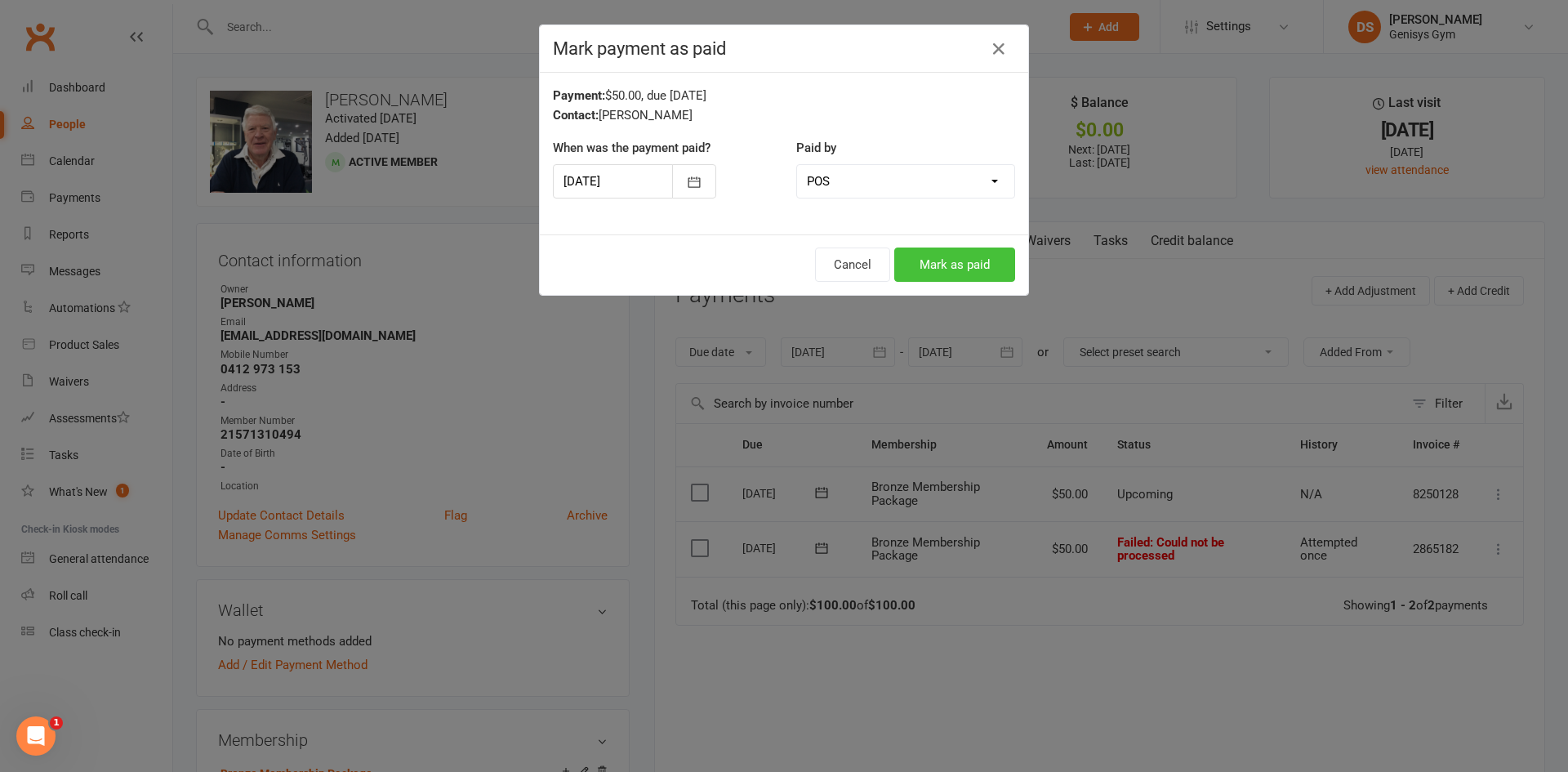
click at [937, 266] on button "Mark as paid" at bounding box center [955, 265] width 121 height 35
